Goal: Information Seeking & Learning: Learn about a topic

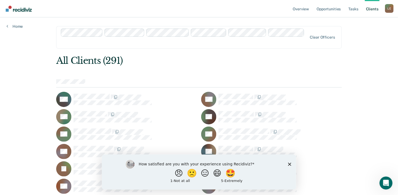
click at [290, 165] on icon "Close survey" at bounding box center [289, 163] width 3 height 3
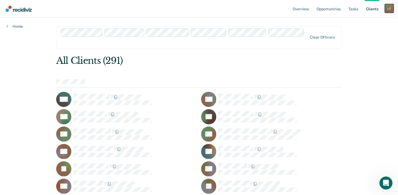
click at [389, 9] on div "L E" at bounding box center [389, 8] width 9 height 9
click at [353, 9] on link "Tasks" at bounding box center [354, 8] width 12 height 17
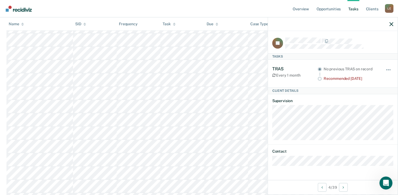
scroll to position [81, 0]
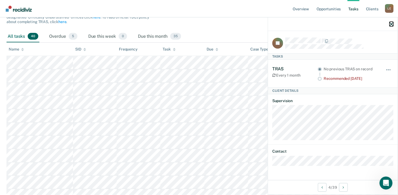
click at [391, 26] on icon "button" at bounding box center [392, 24] width 4 height 4
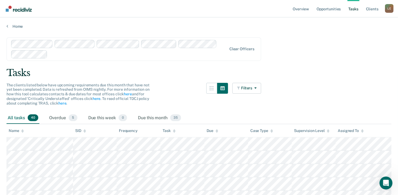
scroll to position [0, 0]
click at [301, 11] on link "Overview" at bounding box center [301, 8] width 18 height 17
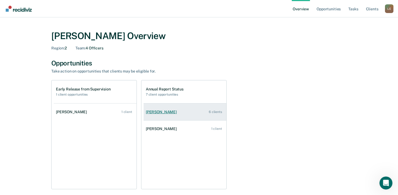
click at [179, 113] on link "Arkeceia [PERSON_NAME] 6 clients" at bounding box center [185, 111] width 83 height 15
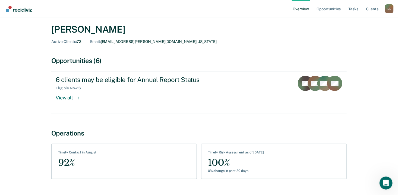
scroll to position [27, 0]
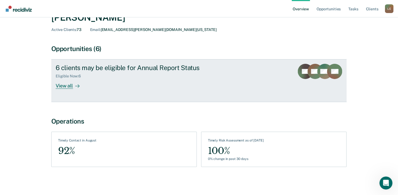
click at [70, 87] on div "View all" at bounding box center [71, 83] width 30 height 11
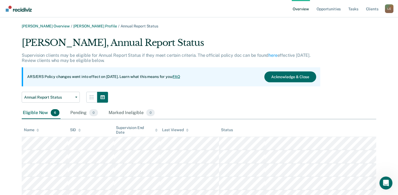
click at [302, 10] on link "Overview" at bounding box center [301, 8] width 18 height 17
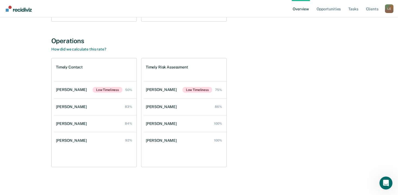
scroll to position [168, 0]
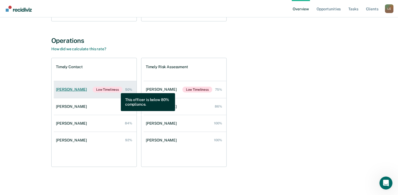
click at [117, 89] on span "Low Timeliness" at bounding box center [108, 90] width 30 height 6
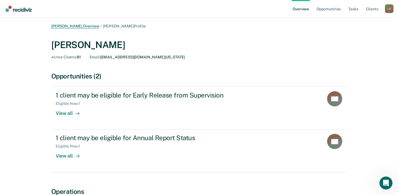
click at [74, 25] on link "[PERSON_NAME] Overview" at bounding box center [75, 26] width 48 height 5
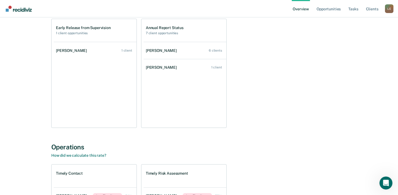
scroll to position [163, 0]
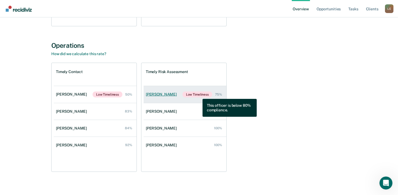
click at [199, 95] on span "Low Timeliness" at bounding box center [198, 95] width 30 height 6
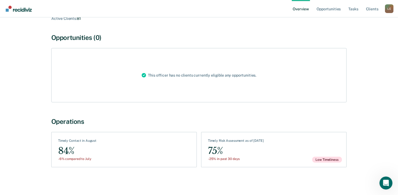
scroll to position [39, 0]
click at [315, 154] on div "Low Timeliness" at bounding box center [329, 150] width 34 height 24
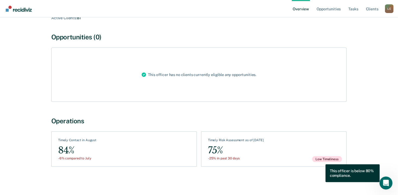
click at [322, 160] on span "Low Timeliness" at bounding box center [327, 159] width 30 height 6
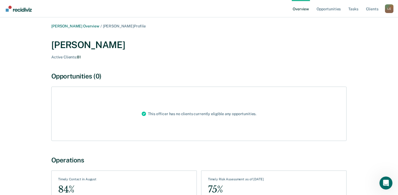
scroll to position [0, 0]
click at [302, 11] on link "Overview" at bounding box center [301, 8] width 18 height 17
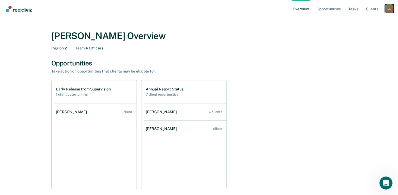
click at [391, 8] on div "L E" at bounding box center [389, 8] width 9 height 9
click at [328, 10] on link "Opportunities" at bounding box center [329, 8] width 26 height 17
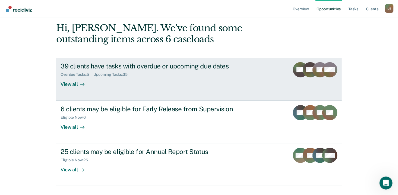
scroll to position [36, 0]
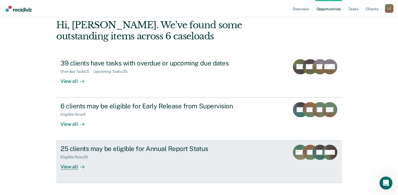
click at [71, 159] on div "View all" at bounding box center [76, 164] width 30 height 11
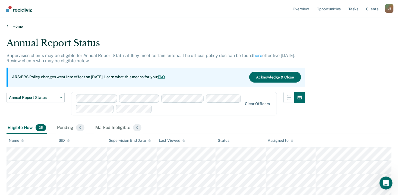
click at [60, 24] on link "Home" at bounding box center [199, 26] width 385 height 5
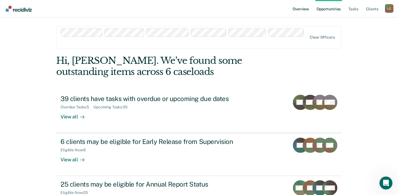
click at [296, 11] on link "Overview" at bounding box center [301, 8] width 18 height 17
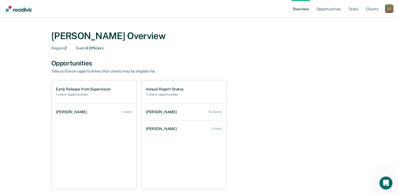
click at [394, 7] on nav "Overview Opportunities Tasks Client s [PERSON_NAME] L E Profile How it works Lo…" at bounding box center [199, 8] width 398 height 17
click at [391, 8] on div "L E" at bounding box center [389, 8] width 9 height 9
click at [361, 22] on link "Profile" at bounding box center [368, 22] width 44 height 5
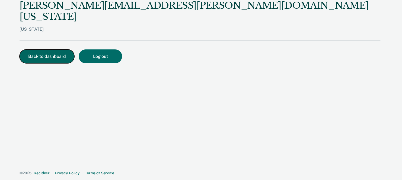
click at [55, 49] on button "Back to dashboard" at bounding box center [47, 56] width 55 height 14
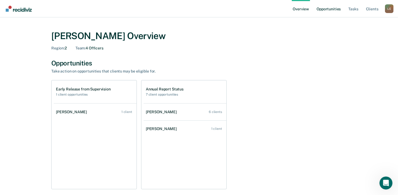
click at [316, 10] on link "Opportunities" at bounding box center [329, 8] width 26 height 17
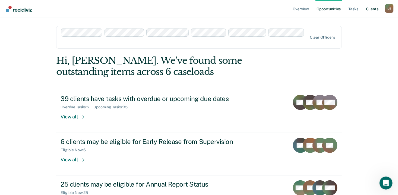
click at [367, 11] on link "Client s" at bounding box center [372, 8] width 15 height 17
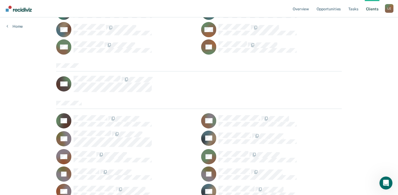
scroll to position [1874, 0]
